Goal: Task Accomplishment & Management: Use online tool/utility

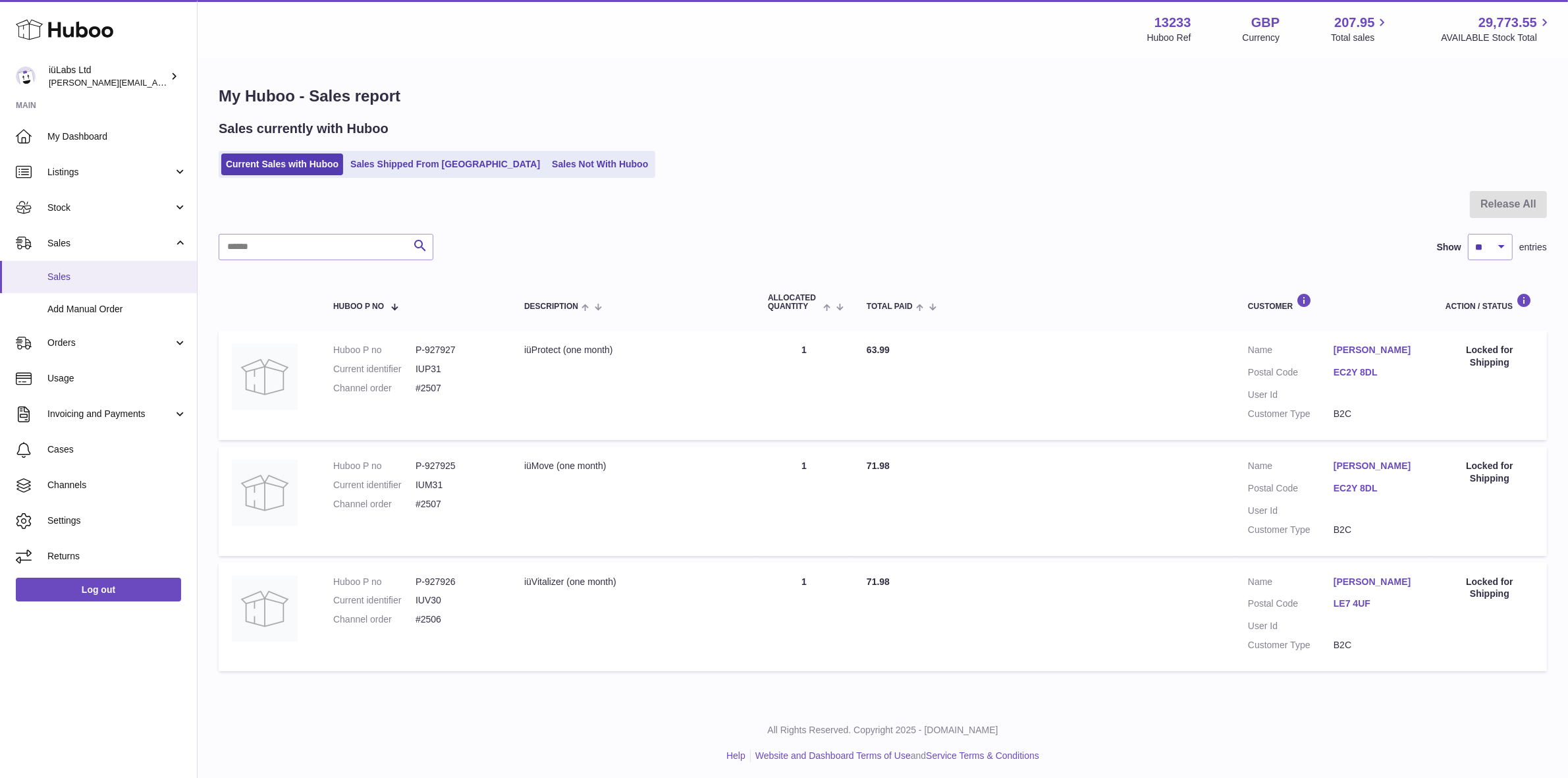
click at [103, 279] on span "Sales" at bounding box center [117, 276] width 139 height 13
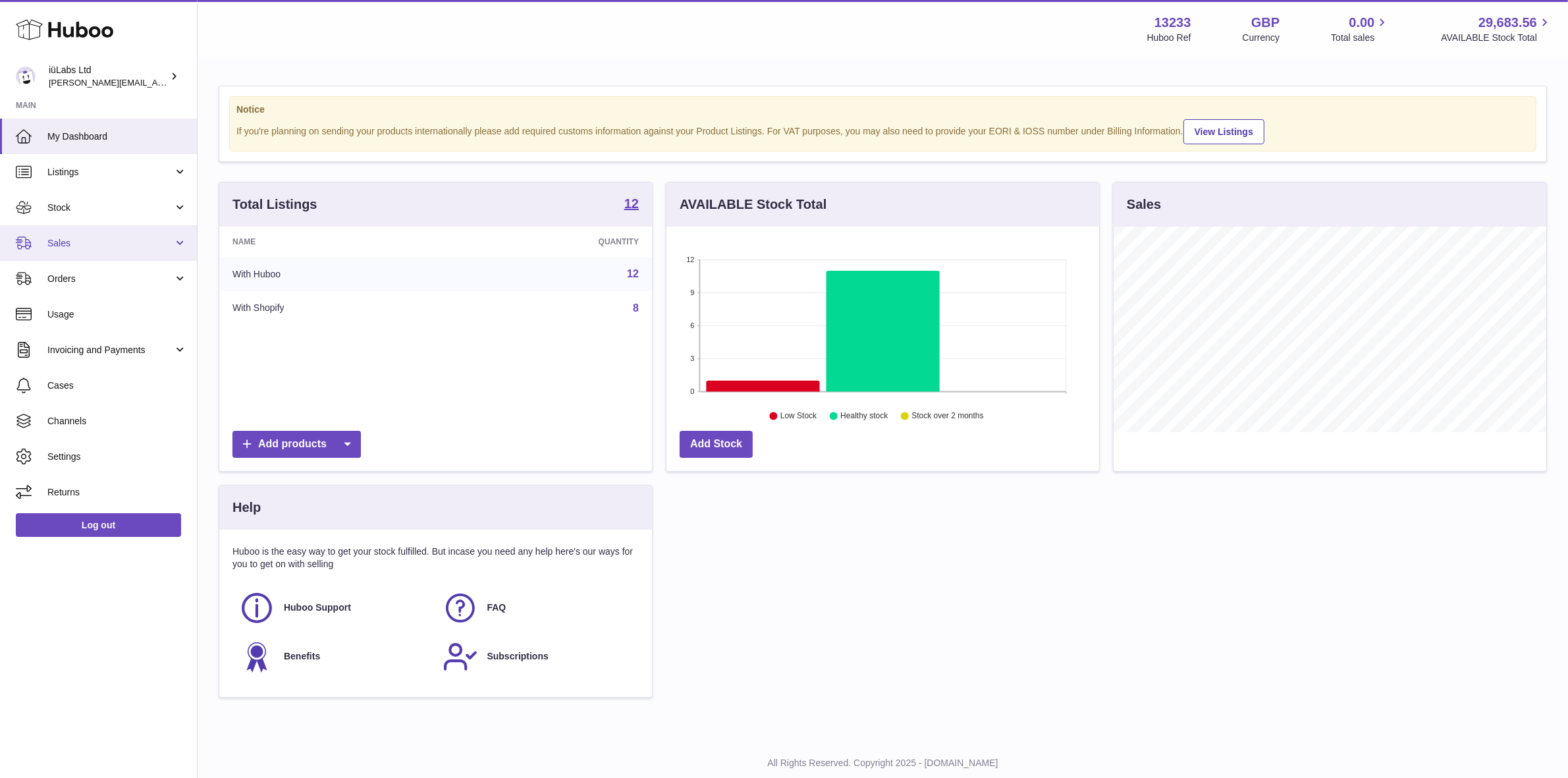
click at [127, 229] on link "Sales" at bounding box center [98, 243] width 197 height 36
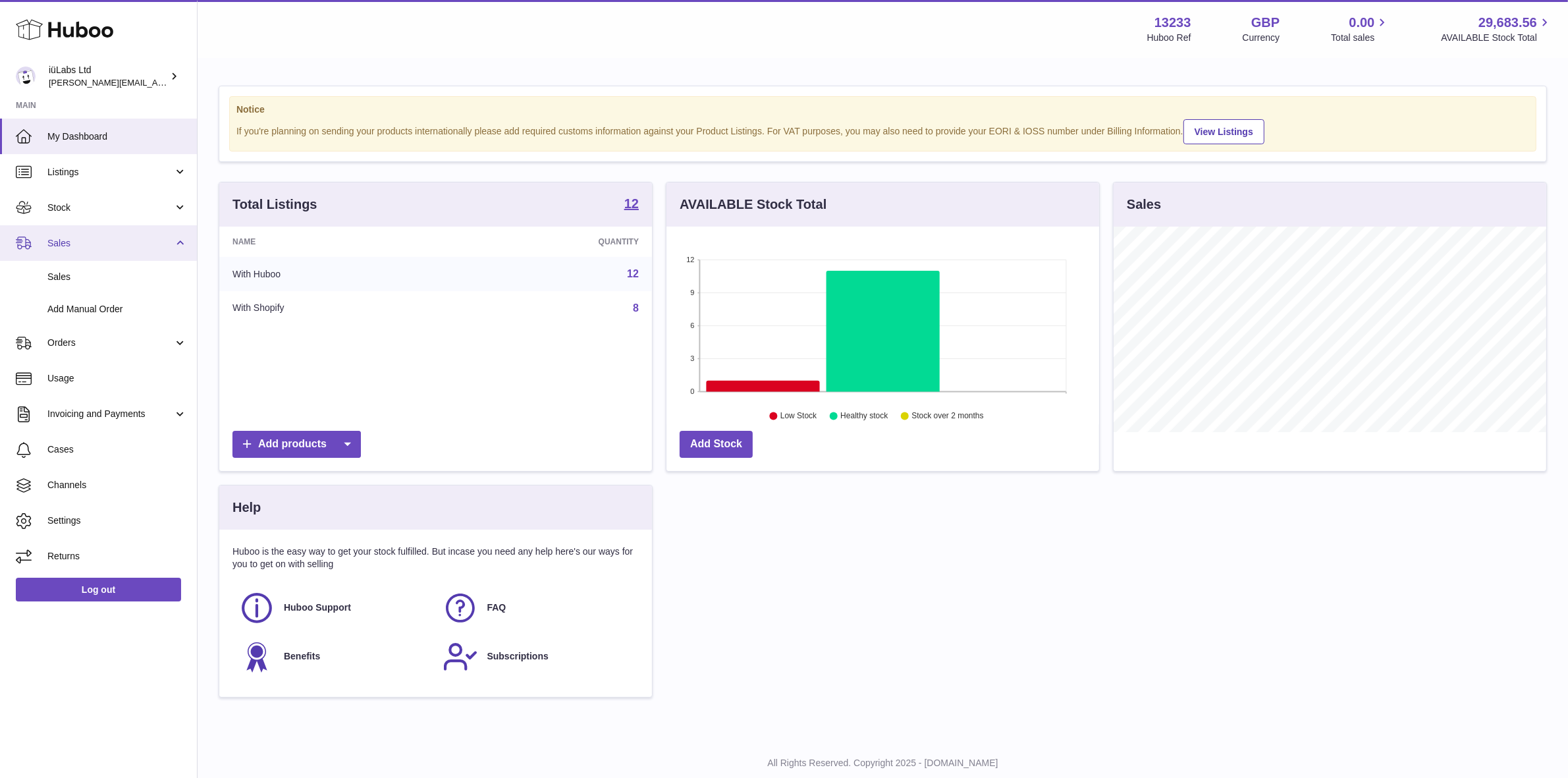
click at [127, 229] on link "Sales" at bounding box center [98, 243] width 197 height 36
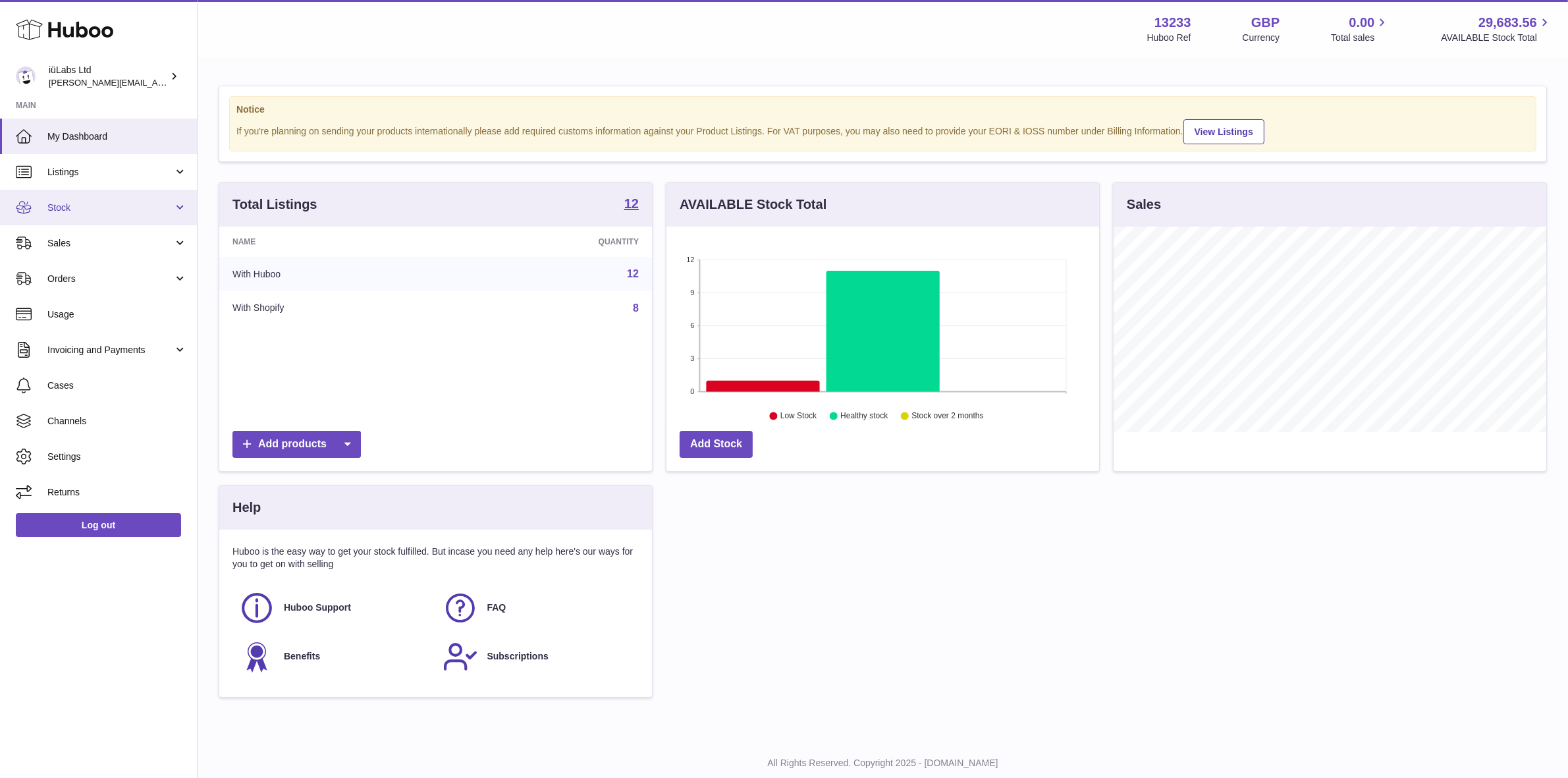
click at [127, 202] on span "Stock" at bounding box center [110, 208] width 126 height 13
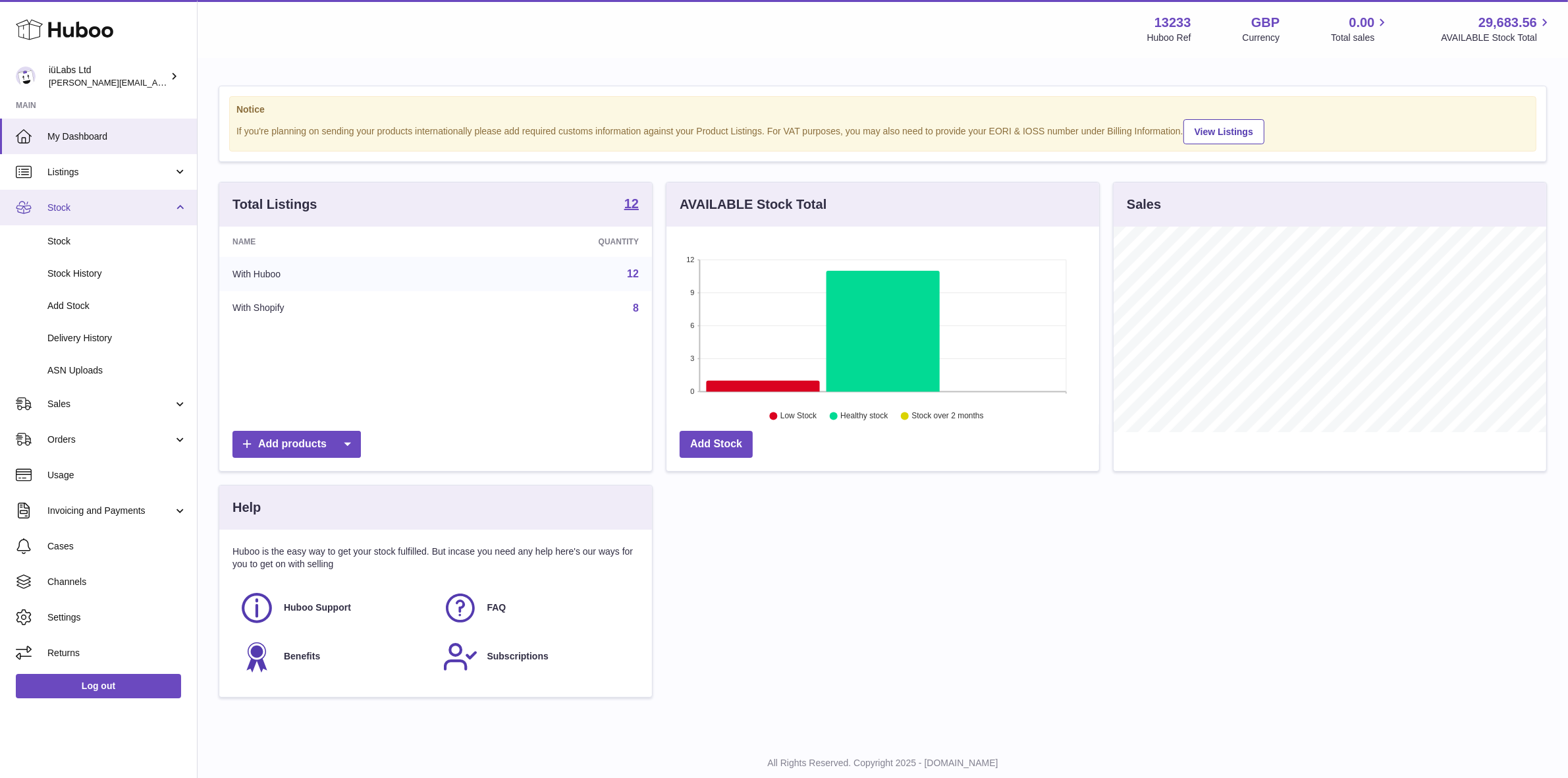
click at [126, 202] on span "Stock" at bounding box center [110, 208] width 126 height 13
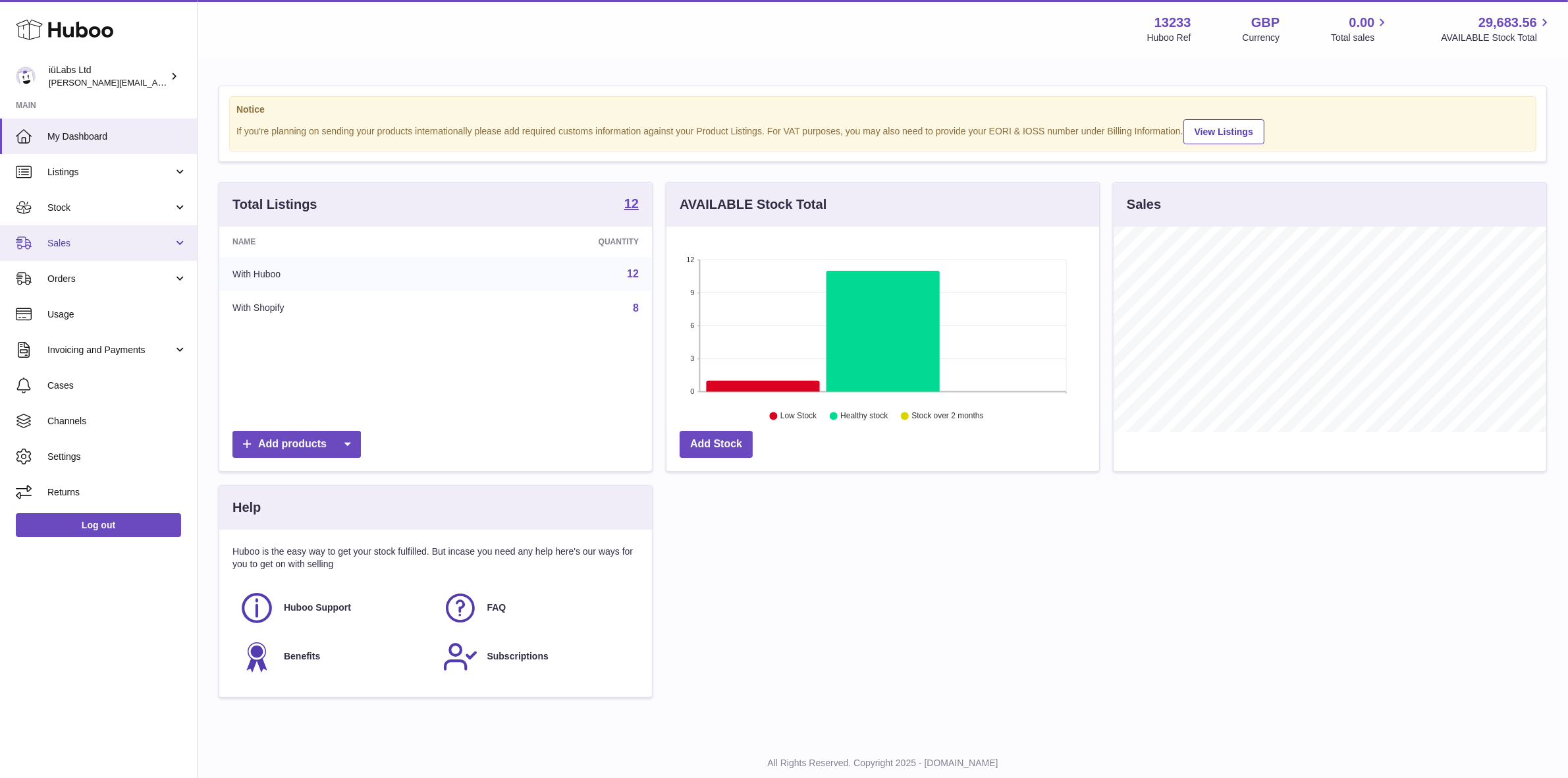
click at [127, 255] on link "Sales" at bounding box center [98, 243] width 197 height 36
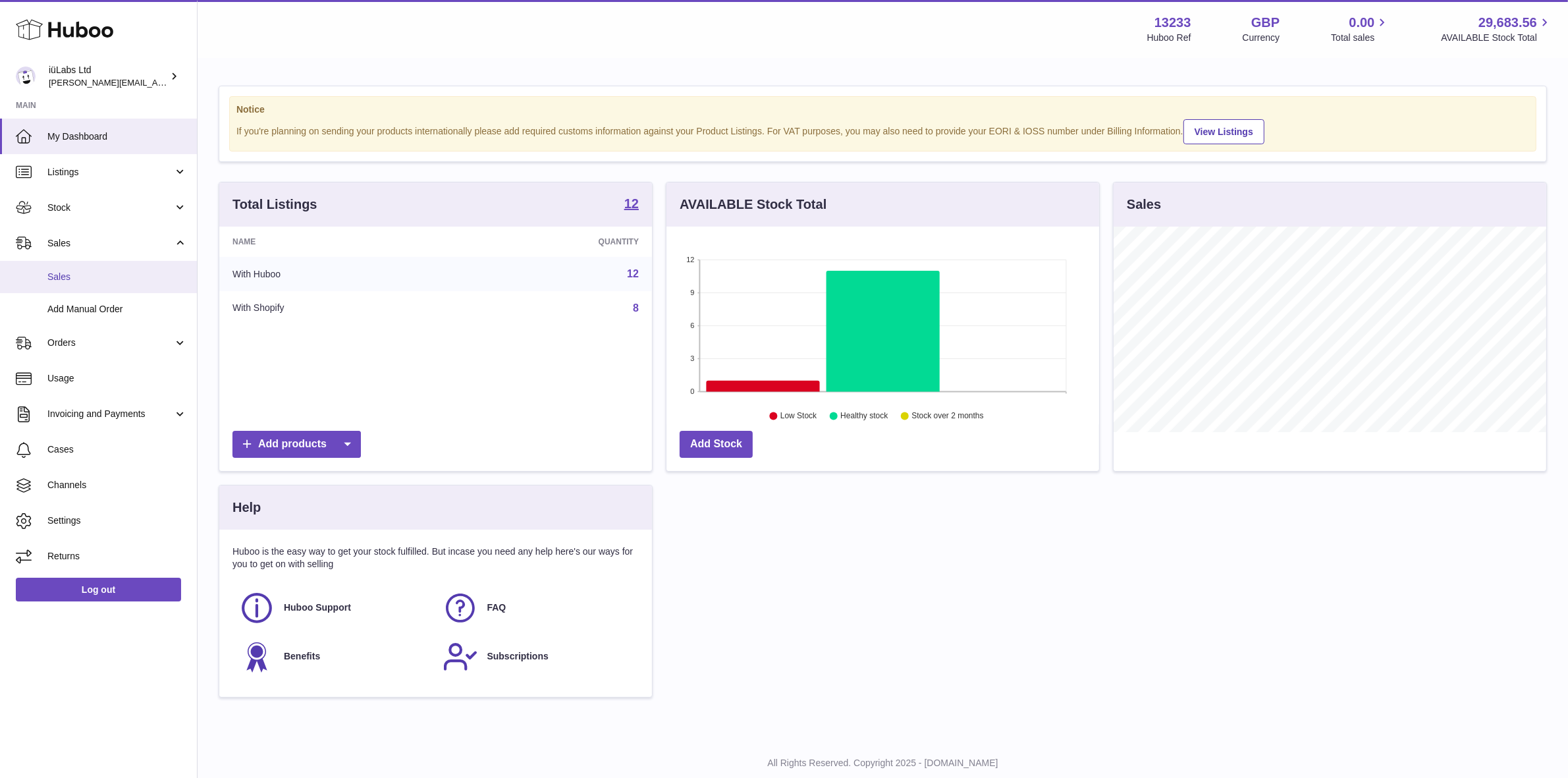
click at [127, 290] on link "Sales" at bounding box center [98, 277] width 197 height 33
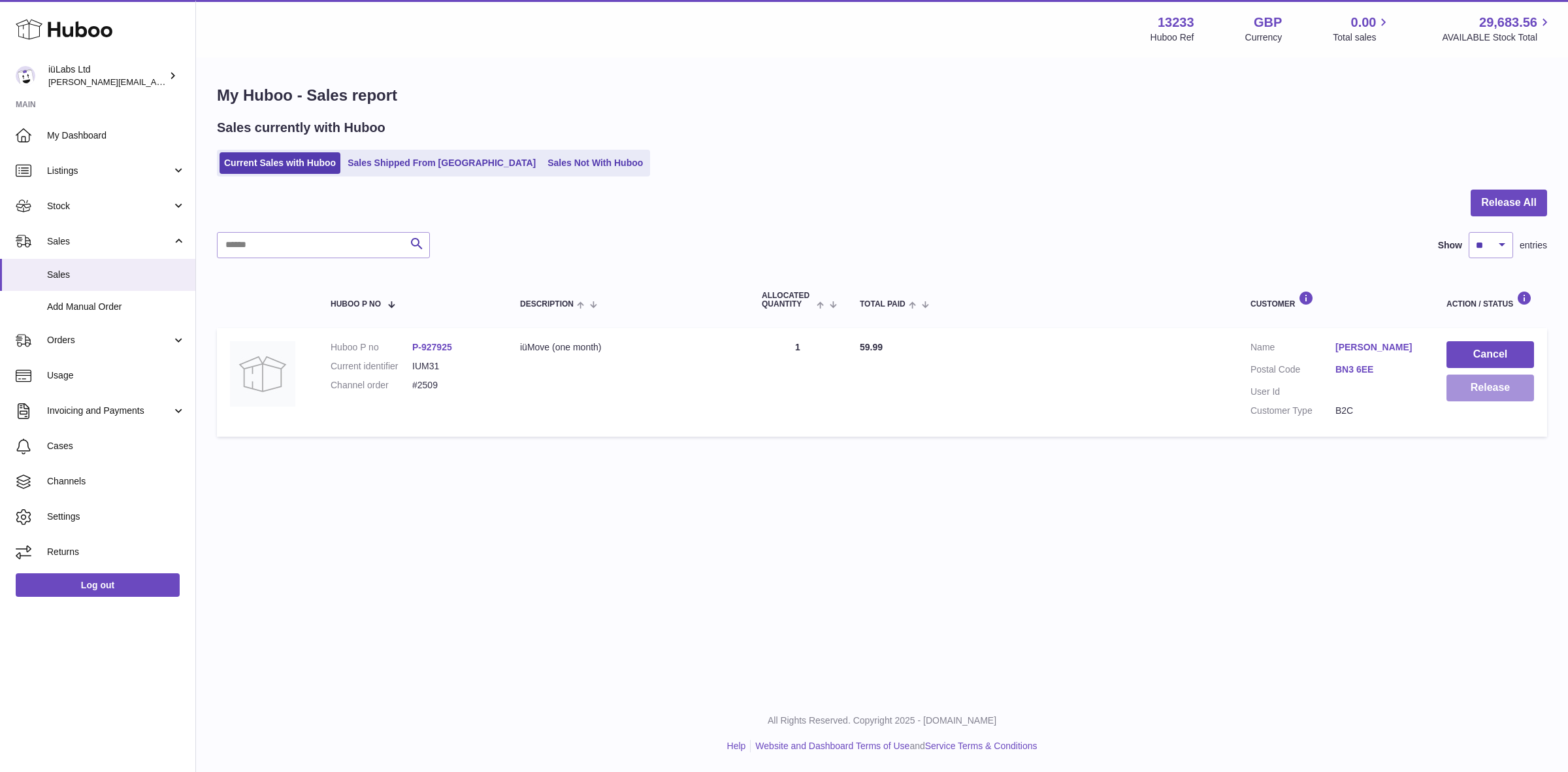
click at [1518, 396] on button "Release" at bounding box center [1491, 388] width 88 height 27
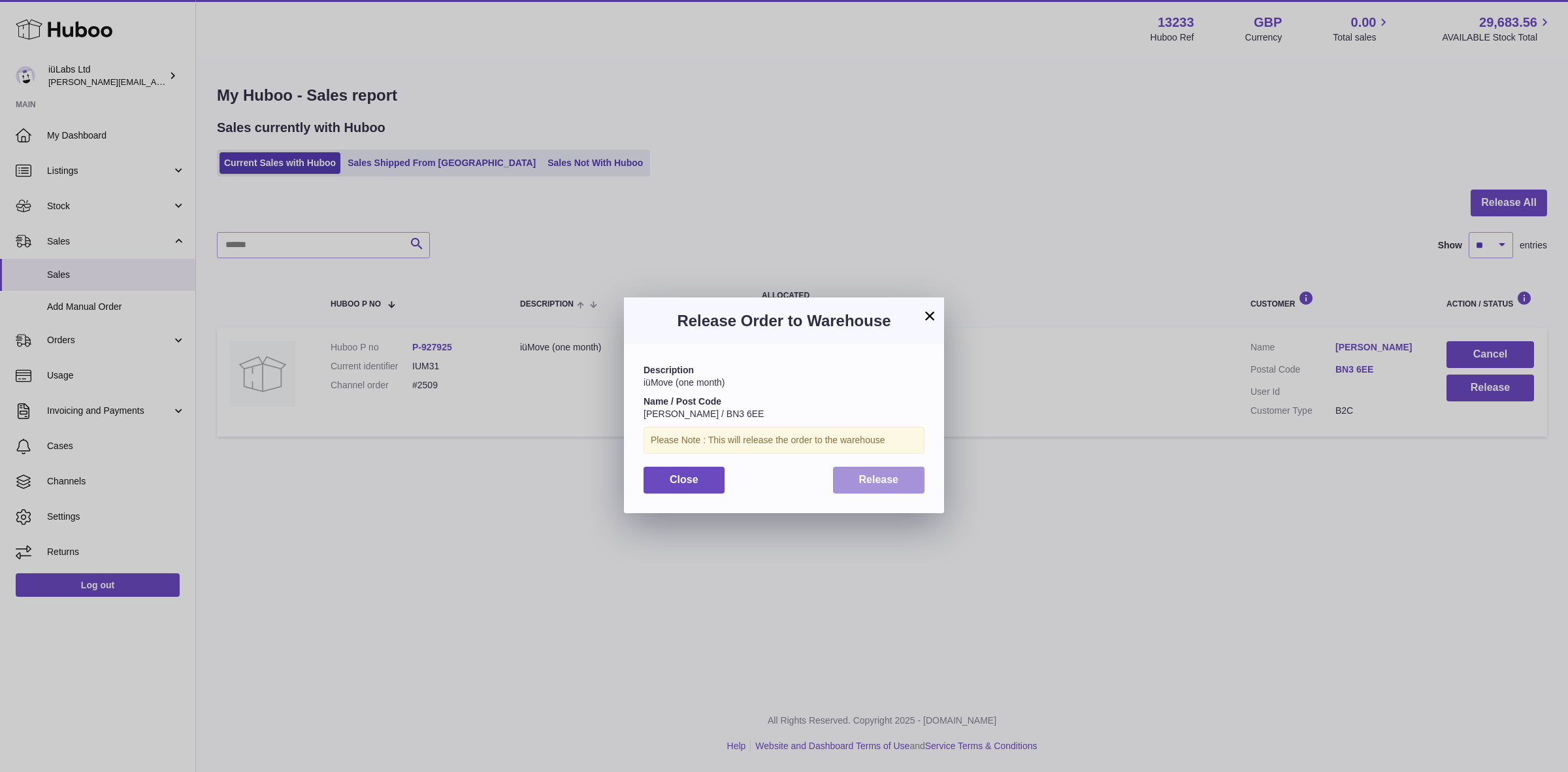
click at [884, 485] on span "Release" at bounding box center [879, 479] width 40 height 11
